Goal: Task Accomplishment & Management: Use online tool/utility

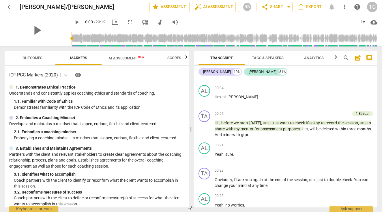
scroll to position [21, 0]
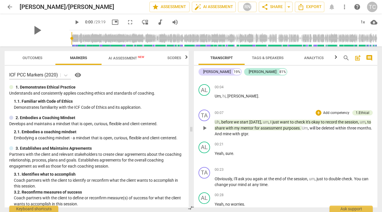
click at [232, 132] on span "mine" at bounding box center [228, 134] width 10 height 5
click at [241, 134] on span "gtpr" at bounding box center [236, 134] width 7 height 5
drag, startPoint x: 258, startPoint y: 134, endPoint x: 250, endPoint y: 134, distance: 8.1
click at [250, 134] on p "Uh , before we start [DATE] , um , I just want to check it's okay to record the…" at bounding box center [294, 128] width 158 height 18
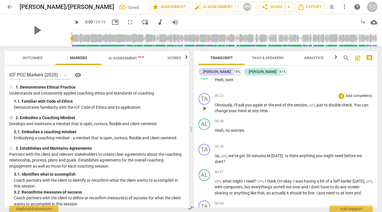
scroll to position [100, 0]
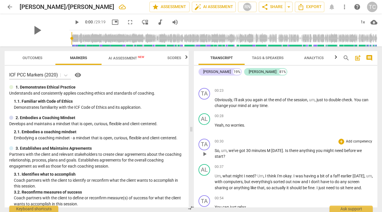
click at [271, 150] on span "M" at bounding box center [269, 150] width 4 height 5
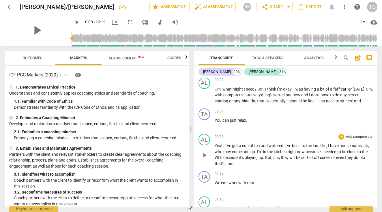
scroll to position [188, 0]
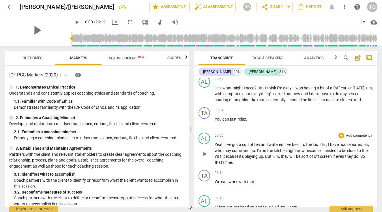
click at [283, 144] on span "watered" at bounding box center [276, 144] width 15 height 5
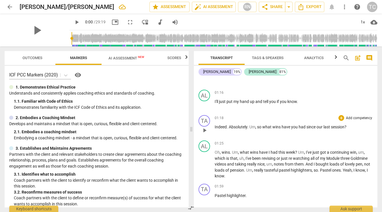
scroll to position [295, 0]
click at [367, 155] on span "Goldmine" at bounding box center [358, 157] width 17 height 5
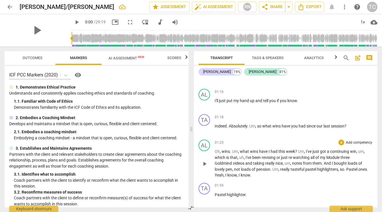
click at [205, 162] on span "play_arrow" at bounding box center [204, 163] width 7 height 7
click at [246, 167] on span "." at bounding box center [245, 169] width 2 height 5
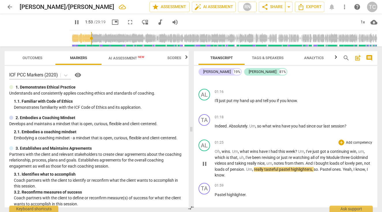
click at [252, 168] on span "Um" at bounding box center [249, 169] width 6 height 5
type input "114"
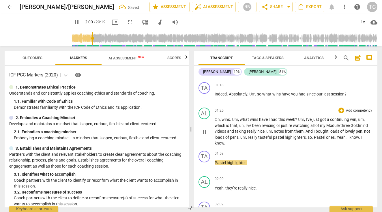
scroll to position [327, 0]
click at [216, 161] on span "Pastel" at bounding box center [221, 162] width 12 height 5
type input "124"
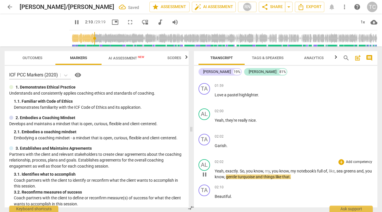
scroll to position [396, 0]
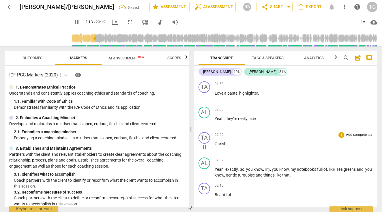
click at [217, 142] on span "Garish" at bounding box center [221, 144] width 12 height 5
type input "134"
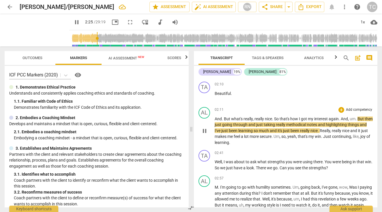
scroll to position [498, 0]
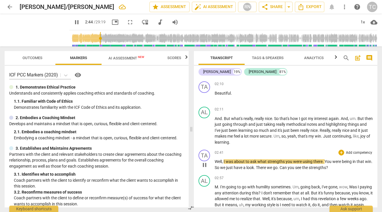
click at [327, 159] on span "You" at bounding box center [329, 161] width 8 height 5
type input "165"
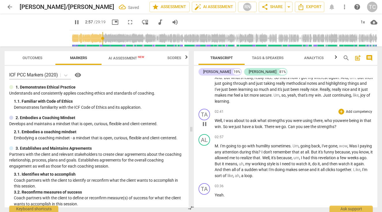
scroll to position [540, 0]
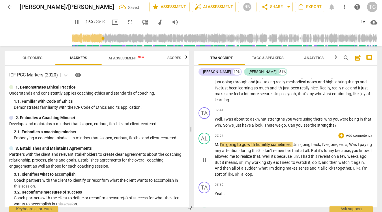
click at [218, 142] on span "." at bounding box center [219, 144] width 2 height 5
type input "180"
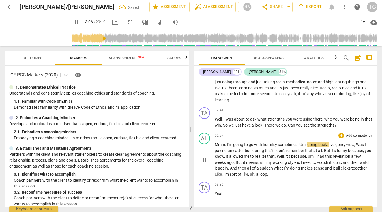
click at [278, 142] on span "humility" at bounding box center [270, 144] width 15 height 5
click at [312, 142] on span "going" at bounding box center [313, 144] width 11 height 5
click at [310, 142] on span "going" at bounding box center [313, 144] width 11 height 5
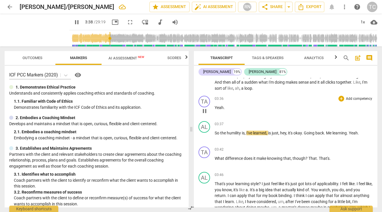
scroll to position [627, 0]
click at [330, 130] on span "Me" at bounding box center [329, 132] width 6 height 5
type input "222"
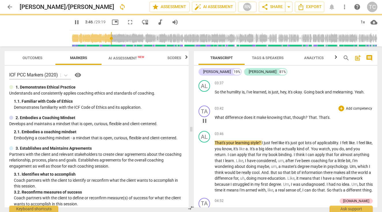
scroll to position [669, 0]
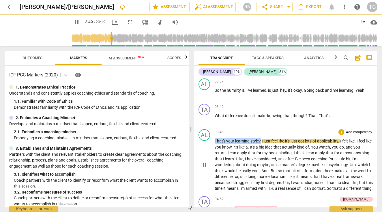
drag, startPoint x: 261, startPoint y: 137, endPoint x: 213, endPoint y: 138, distance: 48.2
click at [213, 138] on div "AL play_arrow pause 03:46 + Add competency keyboard_arrow_right That's your lea…" at bounding box center [285, 160] width 183 height 67
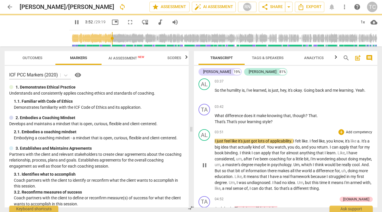
type input "234"
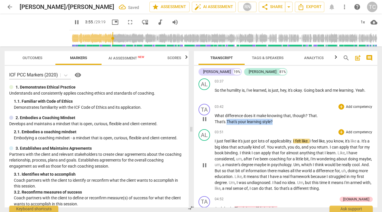
click at [238, 119] on span "That's" at bounding box center [232, 121] width 12 height 5
click at [247, 119] on span "your" at bounding box center [242, 121] width 9 height 5
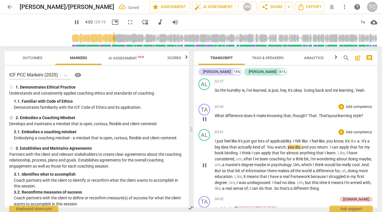
click at [321, 113] on span "That's" at bounding box center [324, 115] width 11 height 5
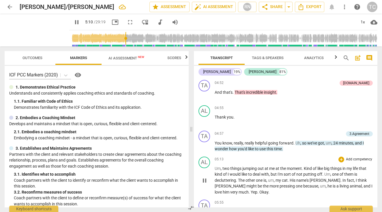
scroll to position [823, 0]
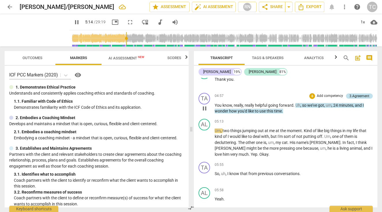
click at [354, 93] on div "3.Agreement" at bounding box center [359, 95] width 20 height 5
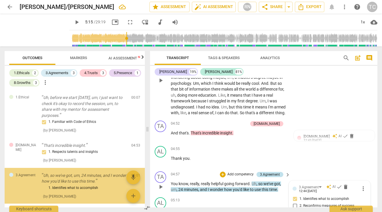
type input "315"
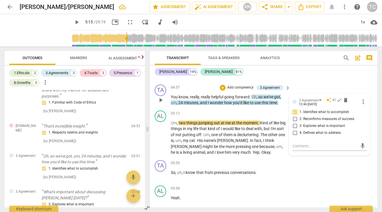
click at [295, 109] on input "1. Identifies what to accomplish" at bounding box center [294, 112] width 9 height 7
click at [294, 109] on input "1. Identifies what to accomplish" at bounding box center [294, 112] width 9 height 7
checkbox input "true"
click at [160, 135] on span "play_arrow" at bounding box center [160, 137] width 7 height 7
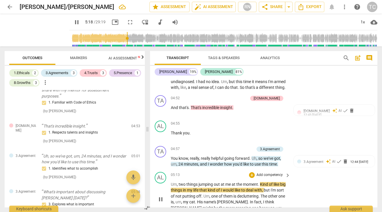
scroll to position [846, 0]
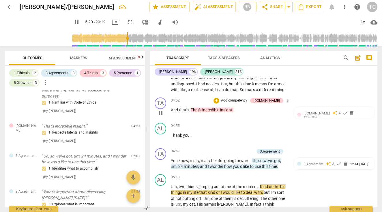
click at [286, 98] on span "keyboard_arrow_right" at bounding box center [287, 100] width 7 height 7
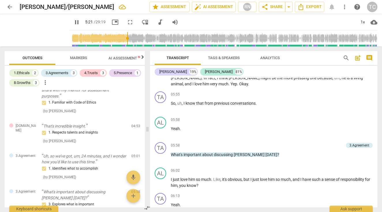
scroll to position [687, 0]
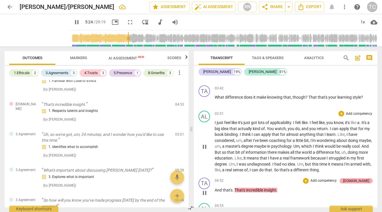
click at [363, 178] on div "[DOMAIN_NAME]" at bounding box center [356, 180] width 26 height 5
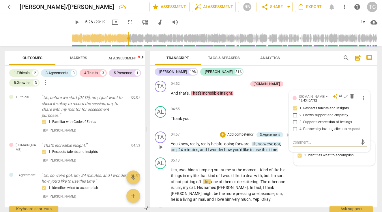
scroll to position [858, 0]
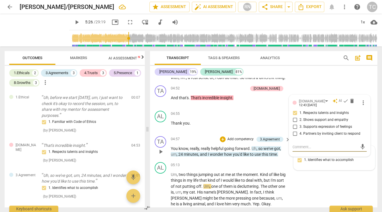
click at [300, 166] on div "3.Agreement auto_awesome AI check delete 12:44 [DATE] 1. Identifies what to acc…" at bounding box center [334, 158] width 74 height 18
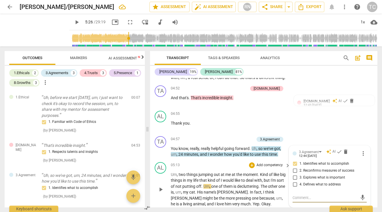
click at [160, 186] on span "play_arrow" at bounding box center [160, 189] width 7 height 7
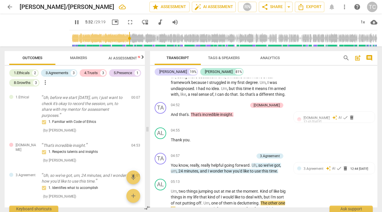
scroll to position [841, 0]
click at [233, 154] on p "Add competency" at bounding box center [240, 156] width 27 height 5
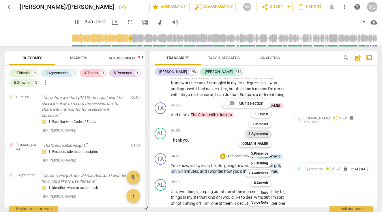
click at [261, 134] on b "3.Agreement" at bounding box center [258, 133] width 20 height 7
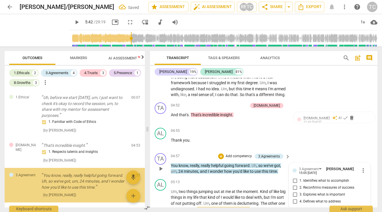
type input "342"
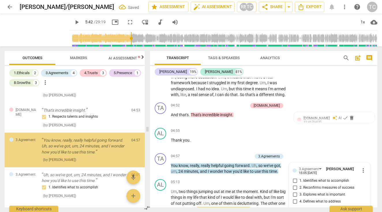
scroll to position [910, 0]
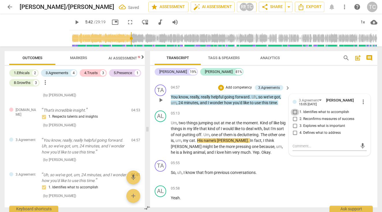
click at [294, 110] on input "1. Identifies what to accomplish" at bounding box center [294, 112] width 9 height 7
checkbox input "true"
click at [298, 168] on div "TA play_arrow pause 05:55 + Add competency keyboard_arrow_right So , uh , I kno…" at bounding box center [263, 170] width 227 height 25
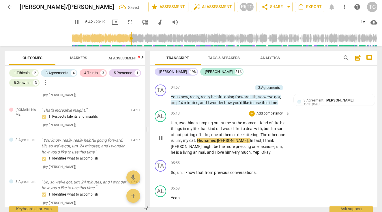
scroll to position [858, 0]
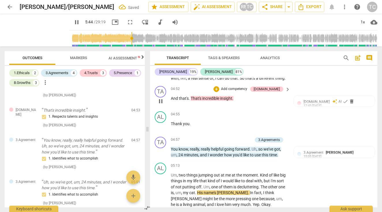
click at [248, 87] on p "Add competency" at bounding box center [233, 89] width 27 height 5
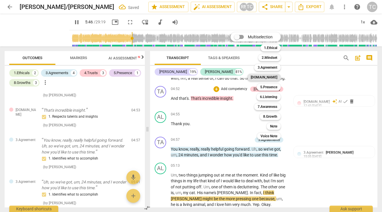
click at [269, 79] on b "[DOMAIN_NAME]" at bounding box center [264, 77] width 27 height 7
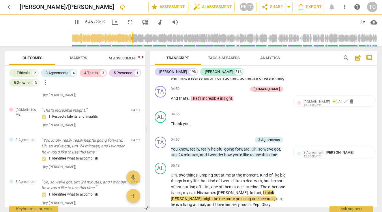
type input "347"
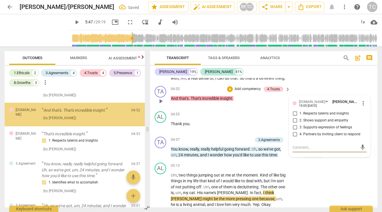
scroll to position [0, 0]
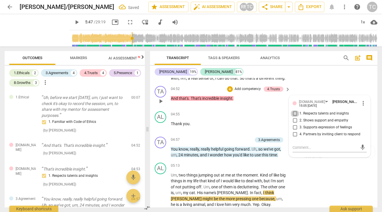
click at [296, 110] on input "1. Respects talents and insights" at bounding box center [294, 113] width 9 height 7
checkbox input "true"
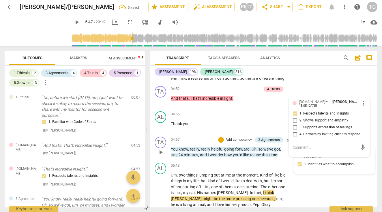
click at [298, 158] on div "3.Agreement [PERSON_NAME] 15:05 [DATE] 1. Identifies what to accomplish" at bounding box center [334, 160] width 74 height 21
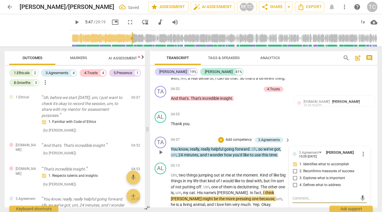
click at [297, 182] on input "4. Defines what to address" at bounding box center [294, 185] width 9 height 7
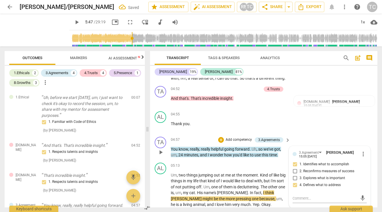
click at [295, 182] on input "4. Defines what to address" at bounding box center [294, 185] width 9 height 7
click at [294, 183] on input "4. Defines what to address" at bounding box center [294, 185] width 9 height 7
checkbox input "false"
click at [219, 121] on p "Thank you ." at bounding box center [229, 124] width 117 height 6
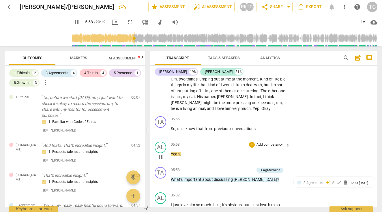
scroll to position [954, 0]
click at [239, 167] on p "Add competency" at bounding box center [240, 169] width 27 height 5
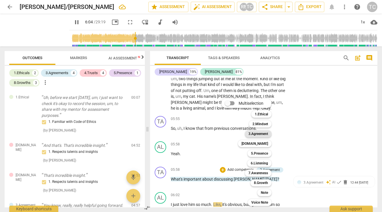
click at [263, 135] on b "3.Agreement" at bounding box center [258, 133] width 20 height 7
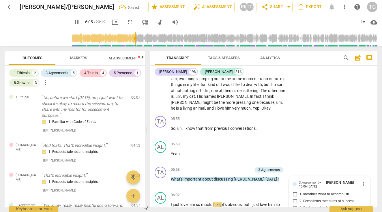
type input "366"
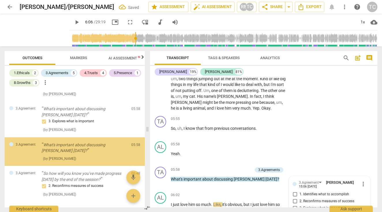
scroll to position [1035, 0]
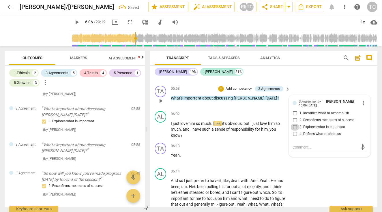
click at [295, 124] on input "3. Explores what is important" at bounding box center [294, 127] width 9 height 7
checkbox input "true"
click at [293, 183] on div "AL play_arrow pause 06:14 + Add competency keyboard_arrow_right And so I just p…" at bounding box center [263, 194] width 227 height 56
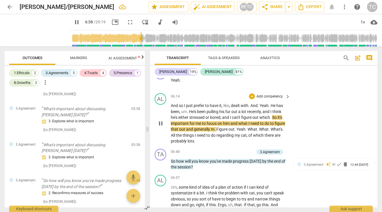
scroll to position [1126, 0]
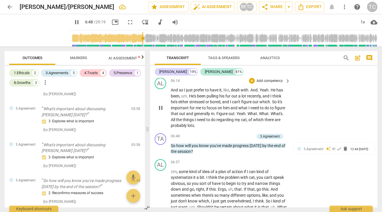
click at [172, 117] on span "All" at bounding box center [173, 119] width 5 height 5
type input "409"
click at [240, 134] on p "Add competency" at bounding box center [240, 136] width 27 height 5
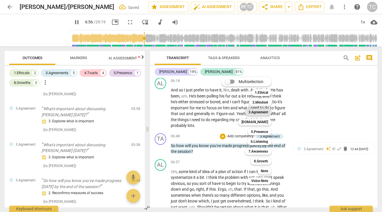
click at [265, 113] on b "3.Agreement" at bounding box center [258, 112] width 20 height 7
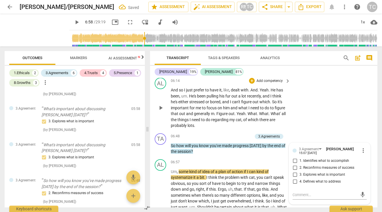
type input "418"
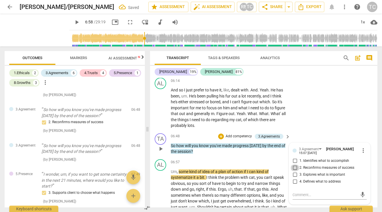
click at [294, 164] on input "2. Reconfirms measures of success" at bounding box center [294, 167] width 9 height 7
checkbox input "true"
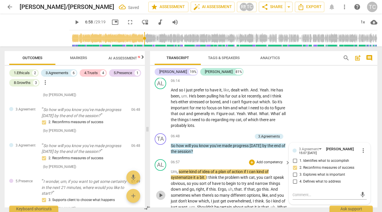
click at [159, 192] on span "play_arrow" at bounding box center [160, 195] width 7 height 7
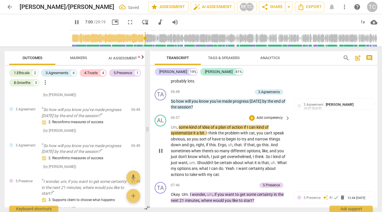
scroll to position [1171, 0]
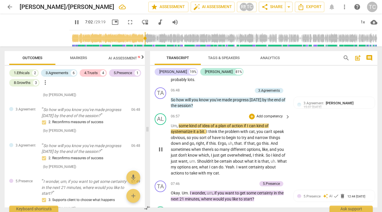
click at [176, 123] on span "Um" at bounding box center [174, 125] width 6 height 5
click at [161, 146] on span "pause" at bounding box center [160, 149] width 7 height 7
click at [160, 146] on span "play_arrow" at bounding box center [160, 149] width 7 height 7
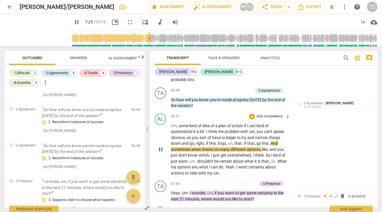
click at [256, 141] on span "go" at bounding box center [258, 143] width 5 height 5
type input "446"
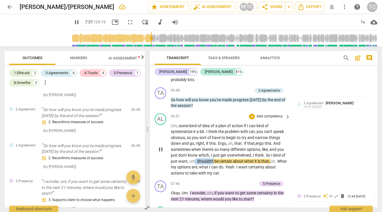
drag, startPoint x: 218, startPoint y: 153, endPoint x: 200, endPoint y: 156, distance: 18.3
click at [200, 156] on p "Um , some kind of idea of a plan of action if I can kind of systematize it a bi…" at bounding box center [229, 149] width 117 height 53
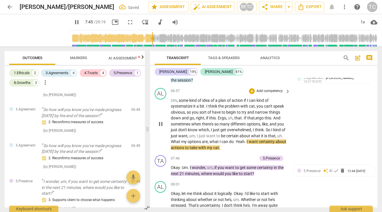
scroll to position [1208, 0]
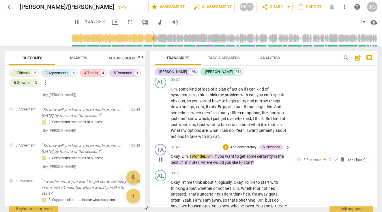
click at [237, 145] on p "Add competency" at bounding box center [243, 147] width 27 height 5
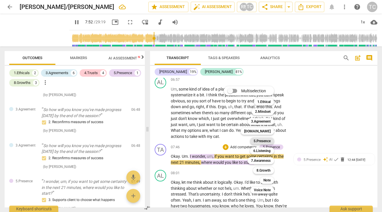
click at [257, 140] on b "5.Presence" at bounding box center [262, 141] width 17 height 7
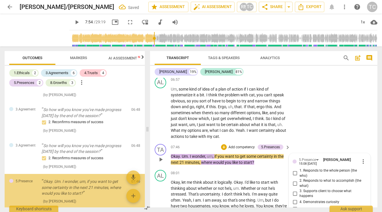
type input "474"
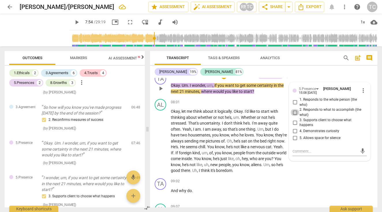
click at [295, 109] on input "2. Responds to what to accomplish (the what)" at bounding box center [294, 112] width 9 height 7
checkbox input "true"
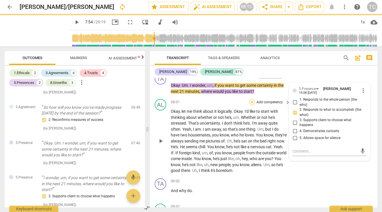
click at [251, 99] on div "+" at bounding box center [252, 102] width 6 height 6
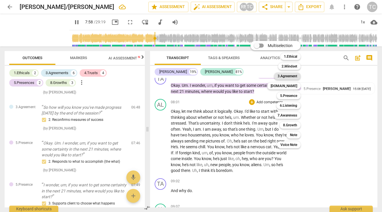
click at [290, 74] on b "3.Agreement" at bounding box center [287, 76] width 20 height 7
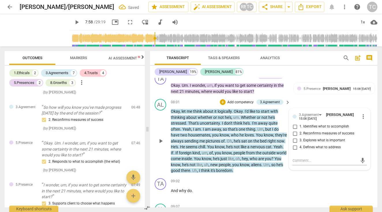
type input "479"
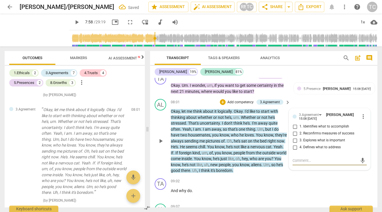
click at [294, 144] on input "4. Defines what to address" at bounding box center [294, 147] width 9 height 7
checkbox input "true"
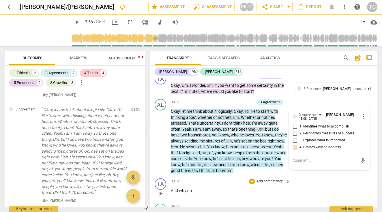
click at [316, 176] on div "TA play_arrow pause 09:02 + Add competency keyboard_arrow_right And why do ." at bounding box center [263, 188] width 227 height 25
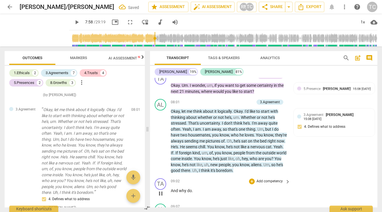
click at [322, 176] on div "TA play_arrow pause 09:02 + Add competency keyboard_arrow_right And why do ." at bounding box center [263, 188] width 227 height 25
click at [248, 121] on span "he's" at bounding box center [246, 123] width 7 height 5
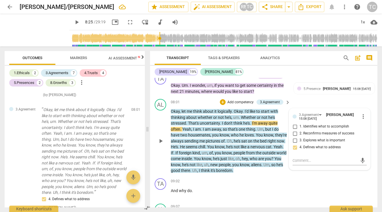
click at [249, 121] on span "he's" at bounding box center [246, 123] width 7 height 5
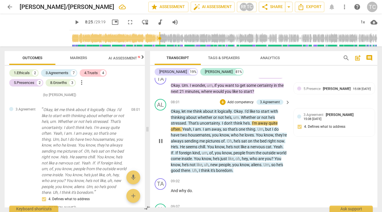
click at [241, 121] on span "think" at bounding box center [238, 123] width 10 height 5
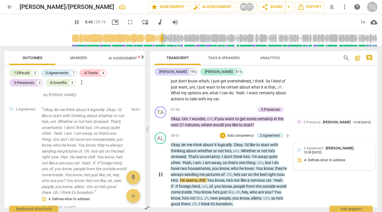
click at [298, 148] on div at bounding box center [299, 150] width 4 height 4
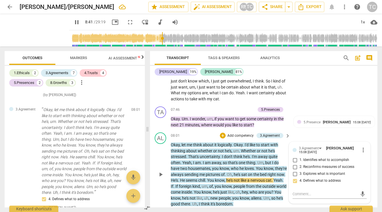
type input "521"
click at [299, 157] on label "1. Identifies what to accomplish" at bounding box center [327, 160] width 74 height 7
click at [299, 157] on input "1. Identifies what to accomplish" at bounding box center [294, 160] width 9 height 7
checkbox input "true"
type input "521"
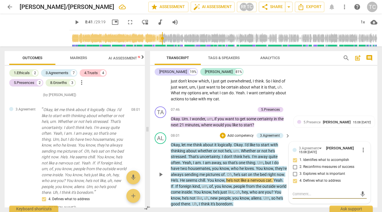
click at [295, 177] on input "4. Defines what to address" at bounding box center [294, 180] width 9 height 7
checkbox input "false"
click at [294, 157] on input "1. Identifies what to accomplish" at bounding box center [294, 160] width 9 height 7
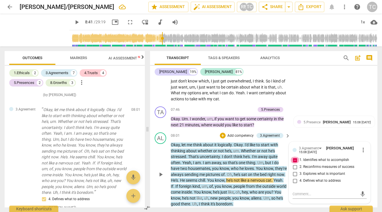
checkbox input "false"
click at [284, 132] on span "keyboard_arrow_right" at bounding box center [287, 135] width 7 height 7
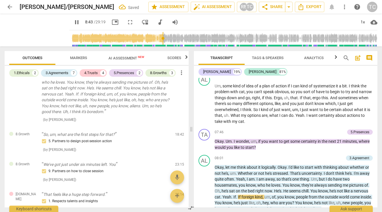
scroll to position [1087, 0]
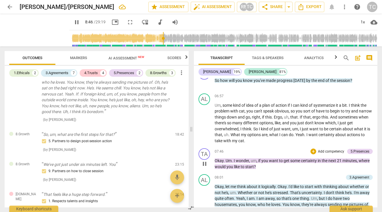
click at [324, 149] on p "Add competency" at bounding box center [330, 151] width 27 height 5
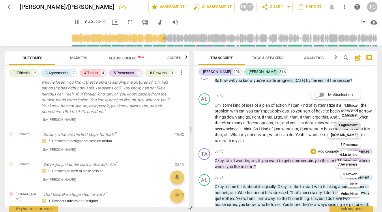
click at [344, 123] on b "3.Agreement" at bounding box center [348, 125] width 20 height 7
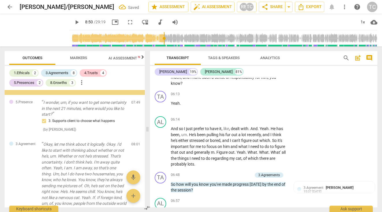
type input "531"
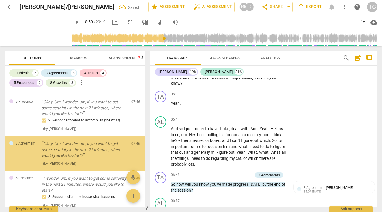
scroll to position [1263, 0]
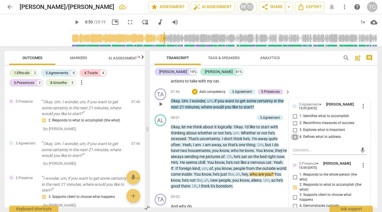
click at [293, 134] on input "4. Defines what to address" at bounding box center [294, 137] width 9 height 7
checkbox input "true"
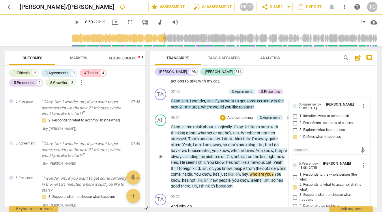
click at [161, 153] on span "play_arrow" at bounding box center [160, 156] width 7 height 7
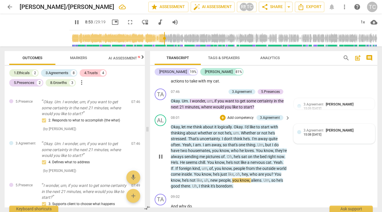
click at [303, 127] on div "3.Agreement [PERSON_NAME] 15:08 [DATE]" at bounding box center [334, 133] width 74 height 12
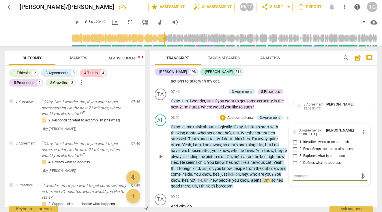
click at [312, 129] on div "3.Agreement [PERSON_NAME] 15:08 [DATE] more_vert 1. Identifies what to accompli…" at bounding box center [329, 148] width 74 height 42
click at [362, 129] on span "more_vert" at bounding box center [363, 132] width 7 height 7
click at [364, 134] on li "Delete" at bounding box center [367, 135] width 20 height 11
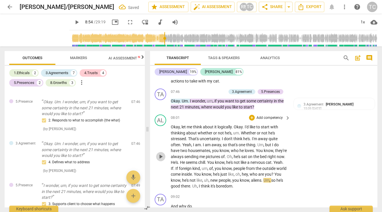
click at [158, 153] on span "play_arrow" at bounding box center [160, 156] width 7 height 7
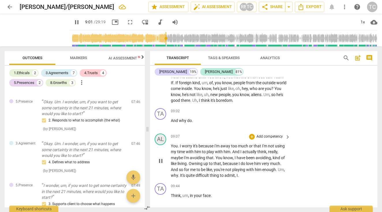
scroll to position [1349, 0]
click at [192, 118] on span "." at bounding box center [192, 120] width 1 height 5
type input "547"
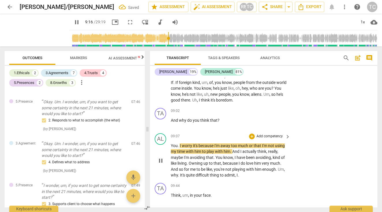
click at [179, 143] on span "." at bounding box center [179, 145] width 2 height 5
type input "557"
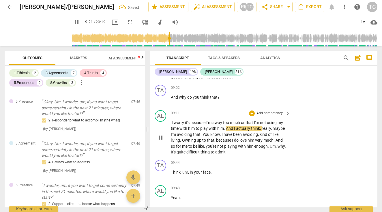
scroll to position [1382, 0]
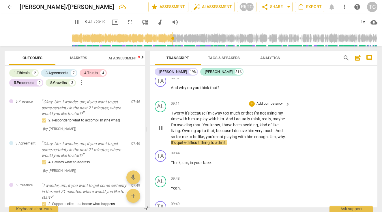
click at [241, 133] on p "I worry it's because I'm away too much or that I'm not using my time with him t…" at bounding box center [229, 127] width 117 height 35
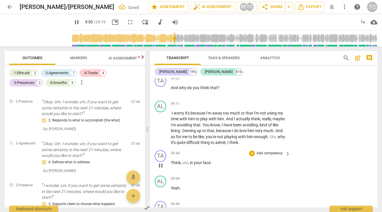
click at [189, 160] on span "," at bounding box center [189, 162] width 2 height 5
drag, startPoint x: 189, startPoint y: 152, endPoint x: 172, endPoint y: 152, distance: 17.0
click at [172, 160] on p "Think , um , in your face ." at bounding box center [229, 163] width 117 height 6
type input "592"
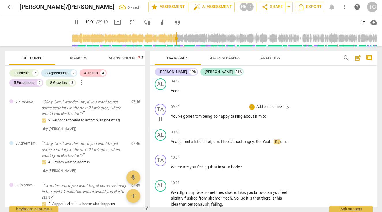
scroll to position [1491, 0]
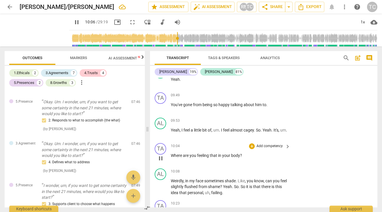
click at [261, 144] on p "Add competency" at bounding box center [269, 146] width 27 height 5
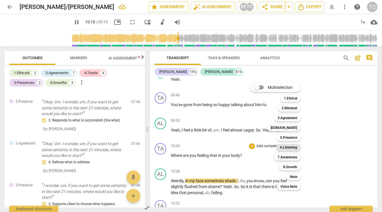
click at [291, 146] on b "6.Listening" at bounding box center [288, 147] width 17 height 7
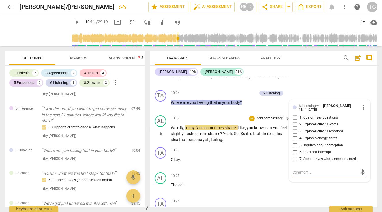
scroll to position [1539, 0]
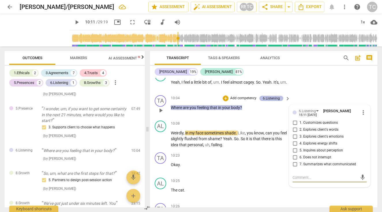
click at [273, 96] on div "6.Listening" at bounding box center [271, 98] width 17 height 5
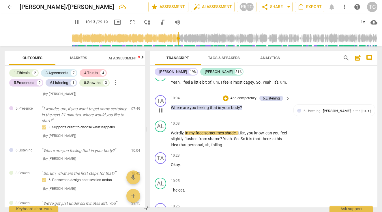
click at [246, 96] on p "Add competency" at bounding box center [243, 98] width 27 height 5
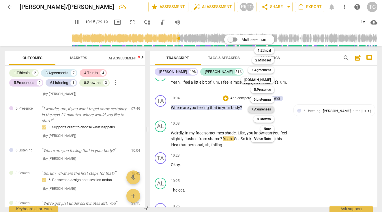
click at [265, 109] on b "7.Awareness" at bounding box center [261, 109] width 20 height 7
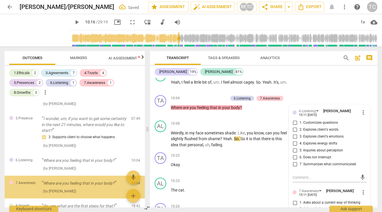
type input "617"
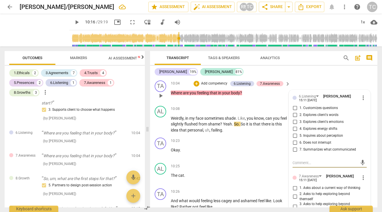
scroll to position [1553, 0]
click at [293, 126] on input "4. Explores energy shifts" at bounding box center [294, 129] width 9 height 7
checkbox input "true"
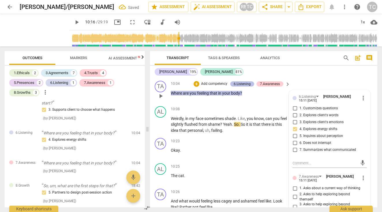
scroll to position [1520, 0]
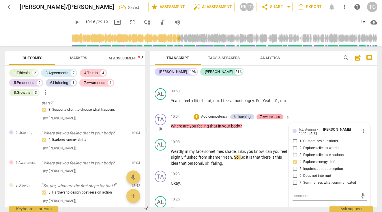
click at [262, 114] on div "7.Awareness" at bounding box center [270, 116] width 20 height 5
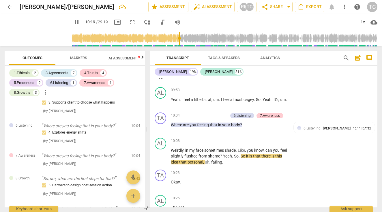
scroll to position [1522, 0]
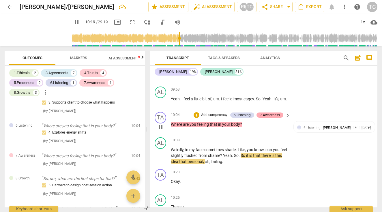
click at [269, 112] on div "7.Awareness" at bounding box center [270, 114] width 20 height 5
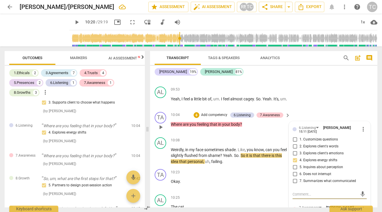
click at [360, 206] on span "more_vert" at bounding box center [363, 209] width 7 height 7
click at [369, 199] on li "Delete" at bounding box center [367, 200] width 20 height 11
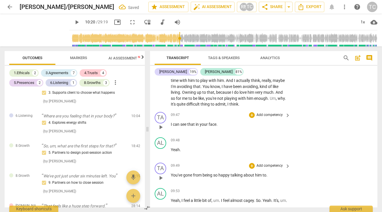
scroll to position [1418, 0]
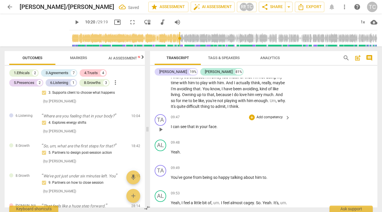
click at [261, 115] on div "+ Add competency" at bounding box center [266, 118] width 34 height 6
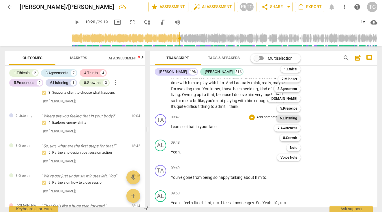
click at [286, 119] on b "6.Listening" at bounding box center [288, 118] width 17 height 7
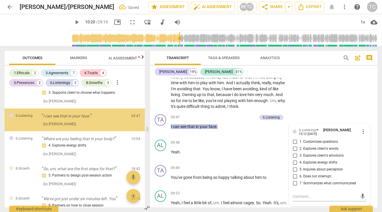
scroll to position [402, 0]
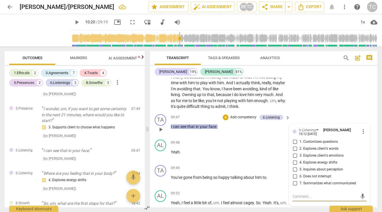
click at [285, 114] on span "keyboard_arrow_right" at bounding box center [287, 117] width 7 height 7
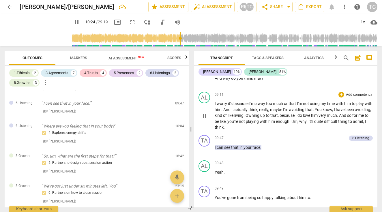
scroll to position [1257, 0]
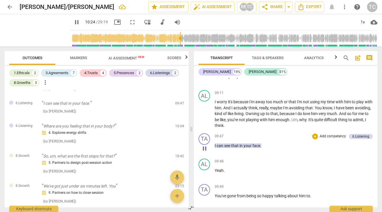
click at [331, 134] on p "Add competency" at bounding box center [332, 136] width 27 height 5
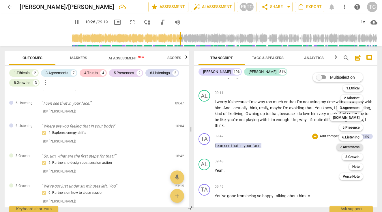
click at [344, 146] on b "7.Awareness" at bounding box center [350, 147] width 20 height 7
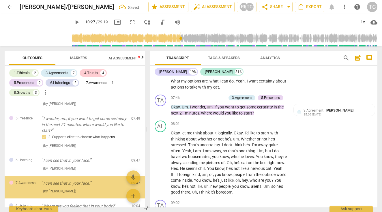
type input "628"
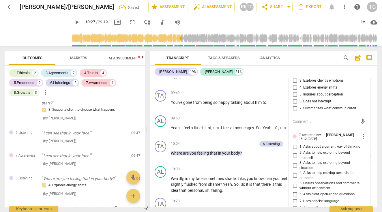
scroll to position [1495, 0]
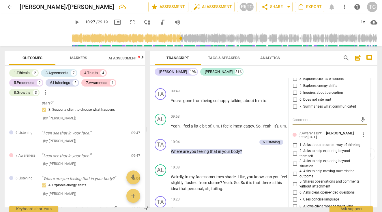
click at [295, 181] on input "5. Shares observations and comments without attachment" at bounding box center [294, 184] width 9 height 7
checkbox input "true"
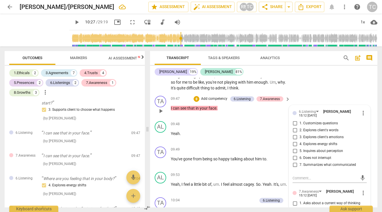
scroll to position [1433, 0]
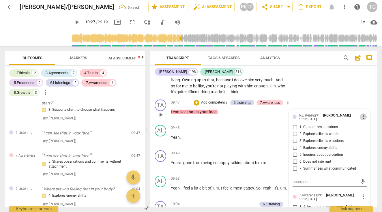
click at [361, 113] on span "more_vert" at bounding box center [363, 116] width 7 height 7
click at [365, 116] on li "Delete" at bounding box center [367, 117] width 20 height 11
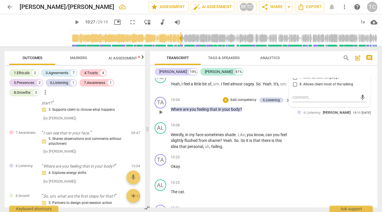
scroll to position [1542, 0]
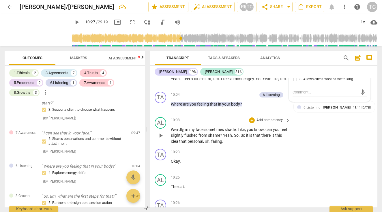
click at [159, 132] on span "play_arrow" at bounding box center [160, 135] width 7 height 7
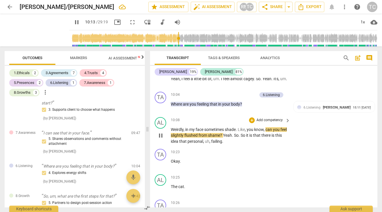
click at [235, 127] on span "shade" at bounding box center [230, 129] width 11 height 5
type input "615"
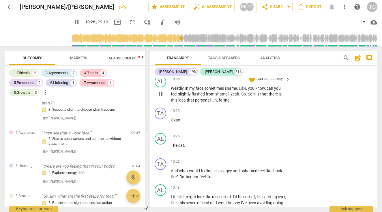
scroll to position [1584, 0]
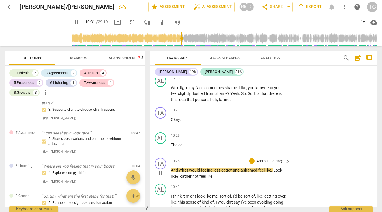
click at [262, 159] on p "Add competency" at bounding box center [269, 161] width 27 height 5
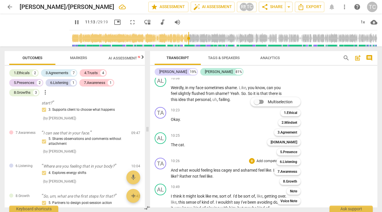
click at [250, 151] on div "Multiselection m 1.Ethical 1 2.Mindset 2 3.Agreement 3 [DOMAIN_NAME] 4 5.Presen…" at bounding box center [279, 151] width 63 height 110
click at [289, 162] on b "6.Listening" at bounding box center [288, 161] width 17 height 7
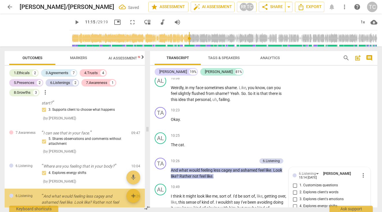
type input "675"
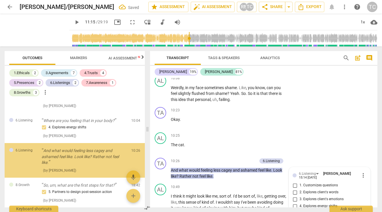
scroll to position [1671, 0]
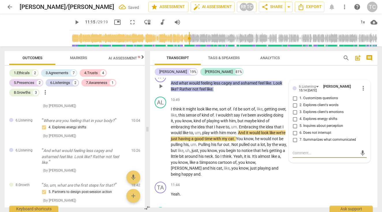
click at [295, 102] on input "2. Explores client's words" at bounding box center [294, 105] width 9 height 7
checkbox input "true"
click at [316, 179] on div "TA play_arrow pause 11:44 + Add competency keyboard_arrow_right Yeah ." at bounding box center [263, 191] width 227 height 25
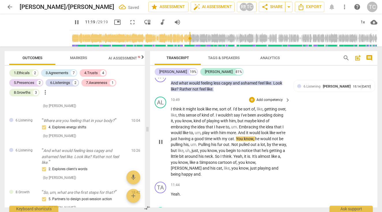
click at [276, 130] on span "we're" at bounding box center [280, 132] width 9 height 5
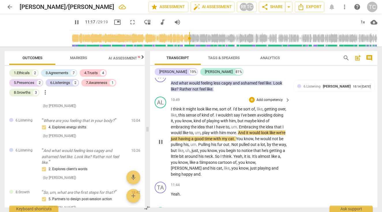
click at [276, 130] on span "we're" at bounding box center [280, 132] width 9 height 5
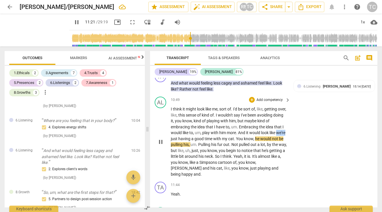
drag, startPoint x: 180, startPoint y: 127, endPoint x: 171, endPoint y: 129, distance: 8.4
click at [276, 130] on span "we're" at bounding box center [280, 132] width 9 height 5
type input "682"
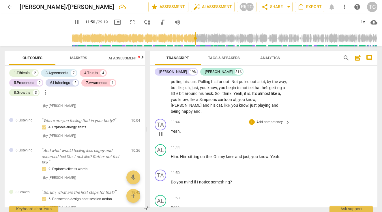
scroll to position [1734, 0]
click at [260, 170] on p "Add competency" at bounding box center [269, 172] width 27 height 5
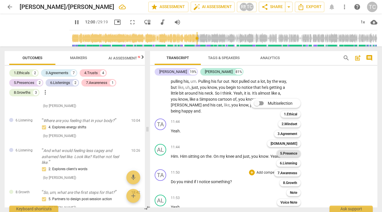
scroll to position [1874, 0]
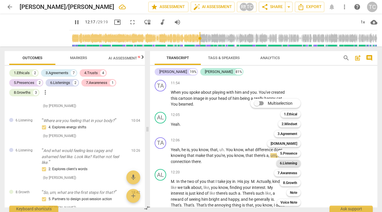
click at [286, 162] on b "6.Listening" at bounding box center [288, 163] width 17 height 7
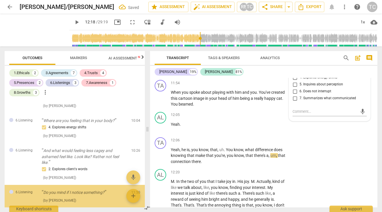
type input "739"
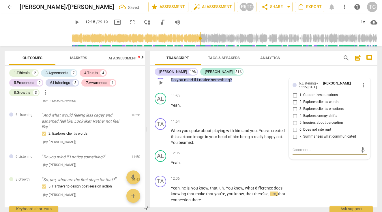
scroll to position [1834, 0]
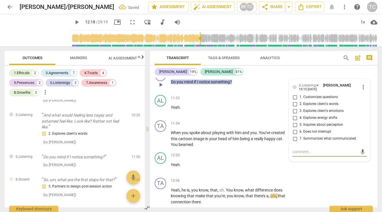
click at [293, 115] on input "4. Explores energy shifts" at bounding box center [294, 118] width 9 height 7
checkbox input "true"
click at [315, 175] on div "TA play_arrow pause 12:06 + Add competency keyboard_arrow_right Yeah , he is , …" at bounding box center [263, 191] width 227 height 32
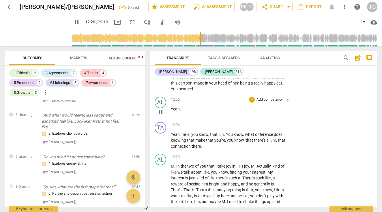
scroll to position [1890, 0]
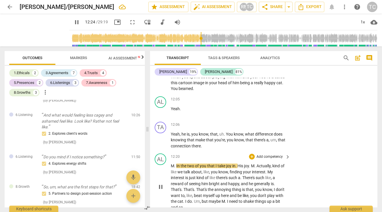
click at [207, 164] on span "you" at bounding box center [203, 166] width 7 height 5
drag, startPoint x: 207, startPoint y: 153, endPoint x: 168, endPoint y: 149, distance: 38.6
click at [168, 151] on div "AL play_arrow pause 12:20 + Add competency keyboard_arrow_right M . In the two …" at bounding box center [263, 181] width 227 height 61
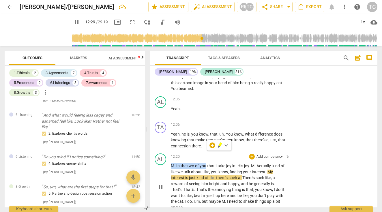
type input "749"
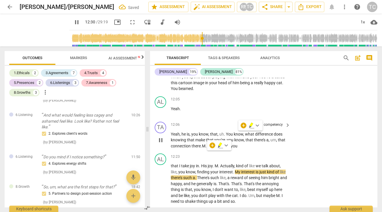
click at [209, 144] on span "In" at bounding box center [209, 146] width 4 height 5
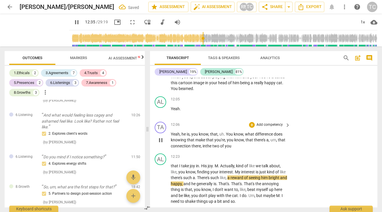
click at [231, 144] on span "you" at bounding box center [228, 146] width 7 height 5
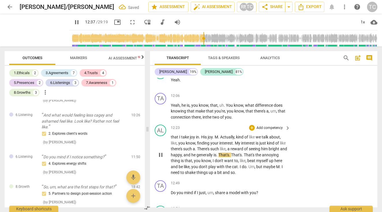
scroll to position [1922, 0]
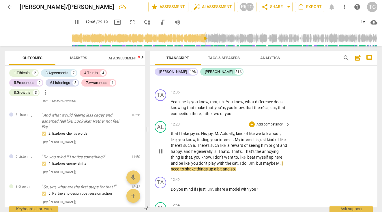
click at [280, 161] on span "." at bounding box center [281, 163] width 2 height 5
type input "767"
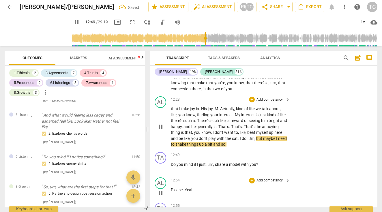
scroll to position [1971, 0]
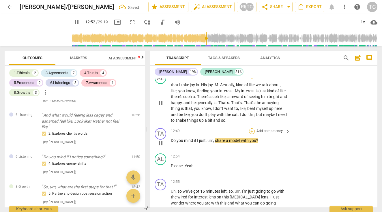
click at [252, 128] on div "+" at bounding box center [252, 131] width 6 height 6
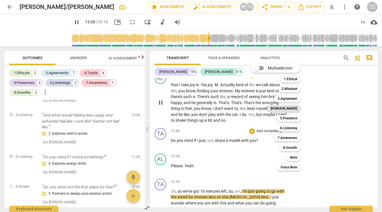
click at [291, 107] on b "[DOMAIN_NAME]" at bounding box center [284, 108] width 27 height 7
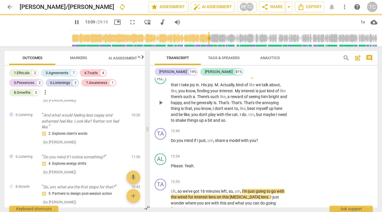
type input "790"
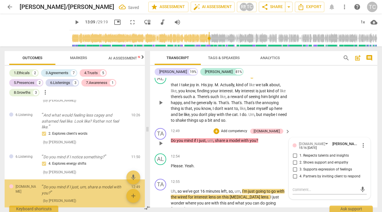
scroll to position [543, 0]
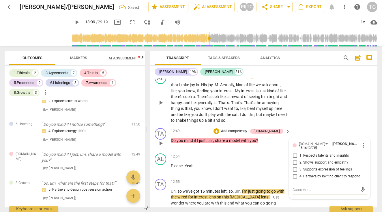
click at [294, 173] on input "4. Partners by inviting client to respond" at bounding box center [294, 176] width 9 height 7
checkbox input "true"
click at [277, 138] on p "Do you mind if I just , um , share a model with you ?" at bounding box center [229, 141] width 117 height 6
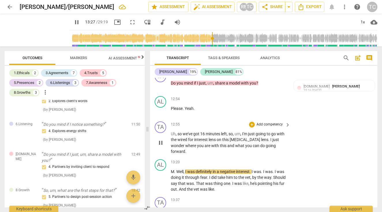
scroll to position [2030, 0]
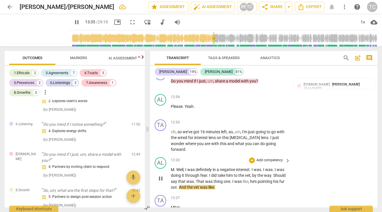
click at [198, 179] on span "That" at bounding box center [200, 181] width 9 height 5
type input "817"
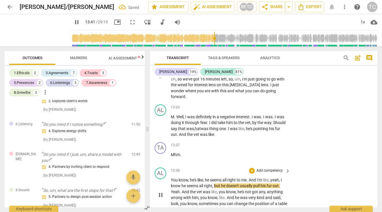
scroll to position [2078, 0]
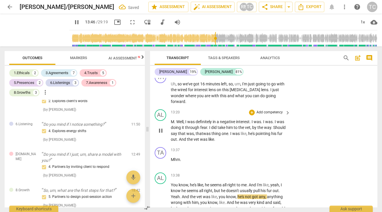
click at [267, 131] on span "pointing" at bounding box center [264, 133] width 16 height 5
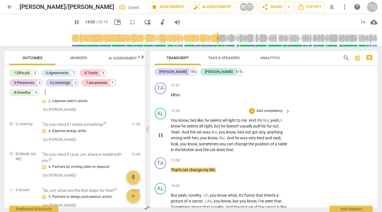
scroll to position [2143, 0]
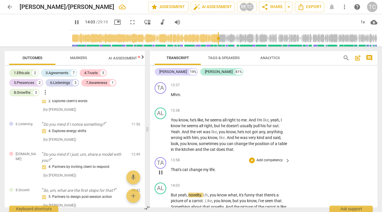
click at [190, 167] on span "change" at bounding box center [196, 169] width 14 height 5
type input "845"
click at [215, 167] on span "change" at bounding box center [208, 169] width 14 height 5
click at [233, 167] on p "That's cat - you've changed my life ." at bounding box center [229, 170] width 117 height 6
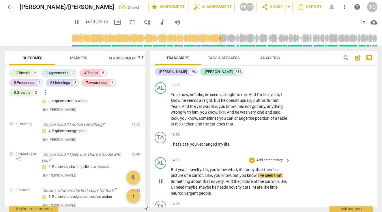
scroll to position [2169, 0]
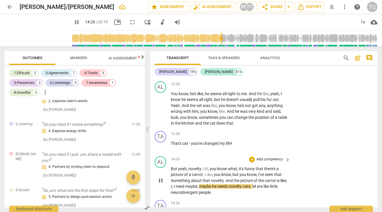
click at [250, 184] on span "cats" at bounding box center [247, 186] width 8 height 5
type input "862"
click at [254, 184] on span "are" at bounding box center [251, 186] width 7 height 5
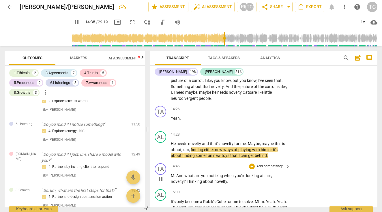
scroll to position [2276, 0]
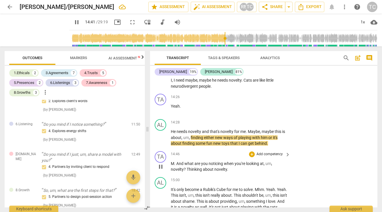
click at [260, 152] on p "Add competency" at bounding box center [269, 154] width 27 height 5
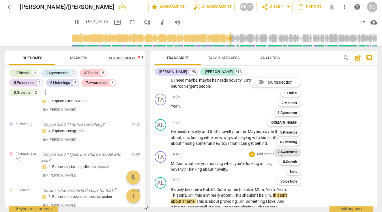
click at [285, 151] on b "7.Awareness" at bounding box center [287, 152] width 20 height 7
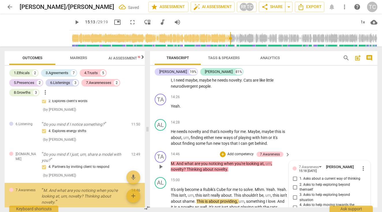
type input "913"
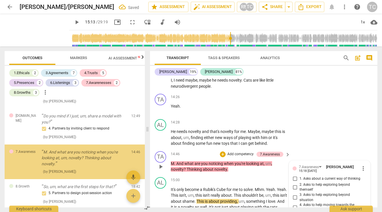
scroll to position [2362, 0]
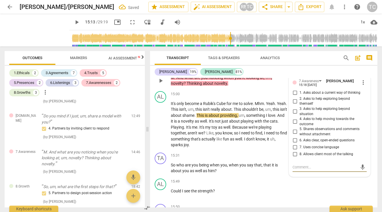
click at [295, 128] on input "5. Shares observations and comments without attachment" at bounding box center [294, 131] width 9 height 7
checkbox input "true"
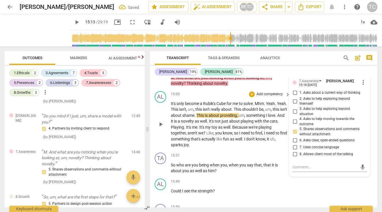
scroll to position [2320, 0]
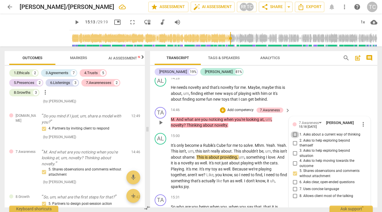
click at [294, 131] on input "1. Asks about a current way of thinking" at bounding box center [294, 134] width 9 height 7
checkbox input "true"
click at [293, 170] on input "5. Shares observations and comments without attachment" at bounding box center [294, 173] width 9 height 7
click at [294, 170] on input "5. Shares observations and comments without attachment" at bounding box center [294, 173] width 9 height 7
checkbox input "false"
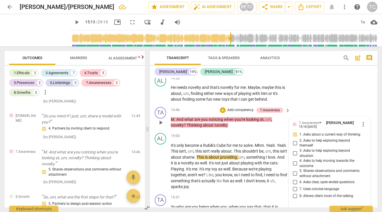
click at [295, 105] on div "TA play_arrow pause 14:46 + Add competency 7.Awareness keyboard_arrow_right M .…" at bounding box center [263, 118] width 227 height 26
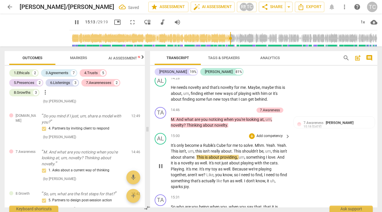
click at [173, 143] on span "It's" at bounding box center [174, 145] width 6 height 5
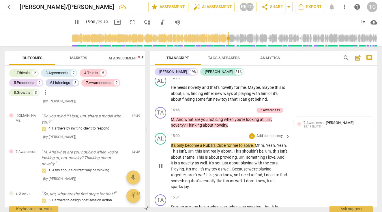
click at [185, 143] on span "only" at bounding box center [181, 145] width 8 height 5
click at [160, 163] on span "pause" at bounding box center [160, 166] width 7 height 7
click at [160, 163] on span "play_arrow" at bounding box center [160, 166] width 7 height 7
click at [175, 117] on span "." at bounding box center [175, 119] width 2 height 5
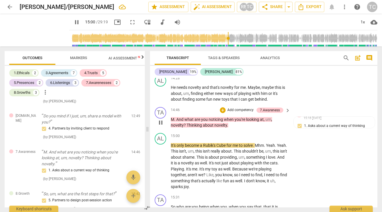
click at [243, 108] on p "Add competency" at bounding box center [240, 110] width 27 height 5
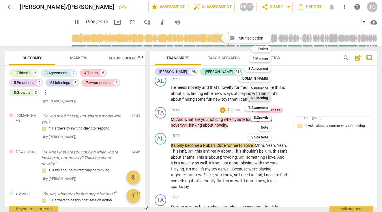
click at [255, 97] on b "6.Listening" at bounding box center [259, 98] width 17 height 7
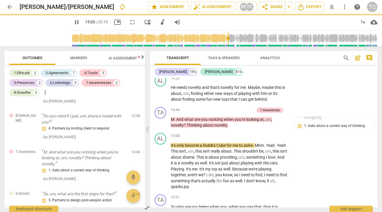
type input "900"
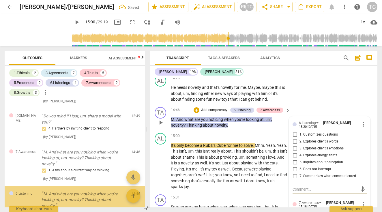
scroll to position [622, 0]
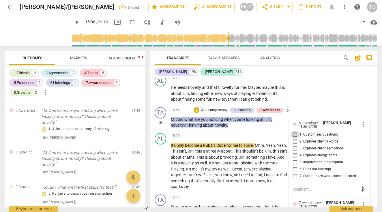
click at [295, 131] on input "1. Customizes questions" at bounding box center [294, 134] width 9 height 7
checkbox input "true"
click at [274, 134] on p "Add competency" at bounding box center [269, 136] width 27 height 5
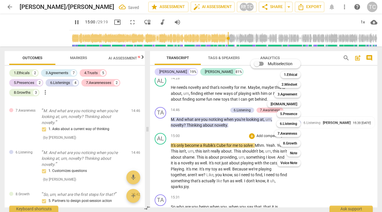
click at [195, 110] on div at bounding box center [191, 106] width 382 height 212
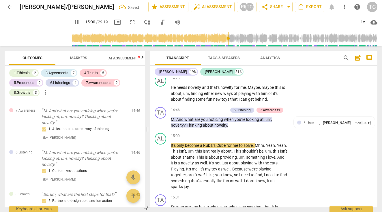
click at [80, 22] on span "pause" at bounding box center [76, 22] width 7 height 7
click at [80, 22] on span "play_arrow" at bounding box center [76, 22] width 7 height 7
click at [171, 143] on span "It's" at bounding box center [174, 145] width 6 height 5
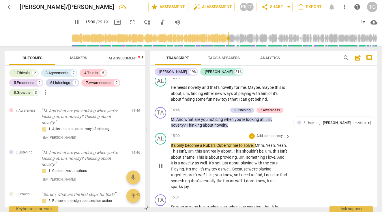
click at [173, 143] on span "It's" at bounding box center [174, 145] width 6 height 5
click at [258, 143] on span "Mhm" at bounding box center [259, 145] width 9 height 5
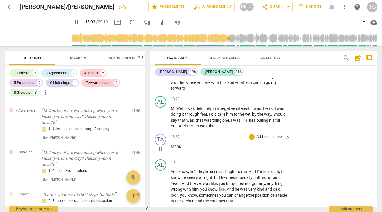
scroll to position [2092, 0]
click at [162, 145] on span "pause" at bounding box center [160, 148] width 7 height 7
click at [157, 145] on span "play_arrow" at bounding box center [160, 148] width 7 height 7
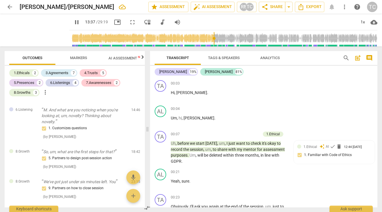
scroll to position [0, 0]
click at [80, 24] on span "pause" at bounding box center [76, 22] width 7 height 7
click at [80, 22] on span "play_arrow" at bounding box center [76, 22] width 7 height 7
type input "818"
